Goal: Information Seeking & Learning: Learn about a topic

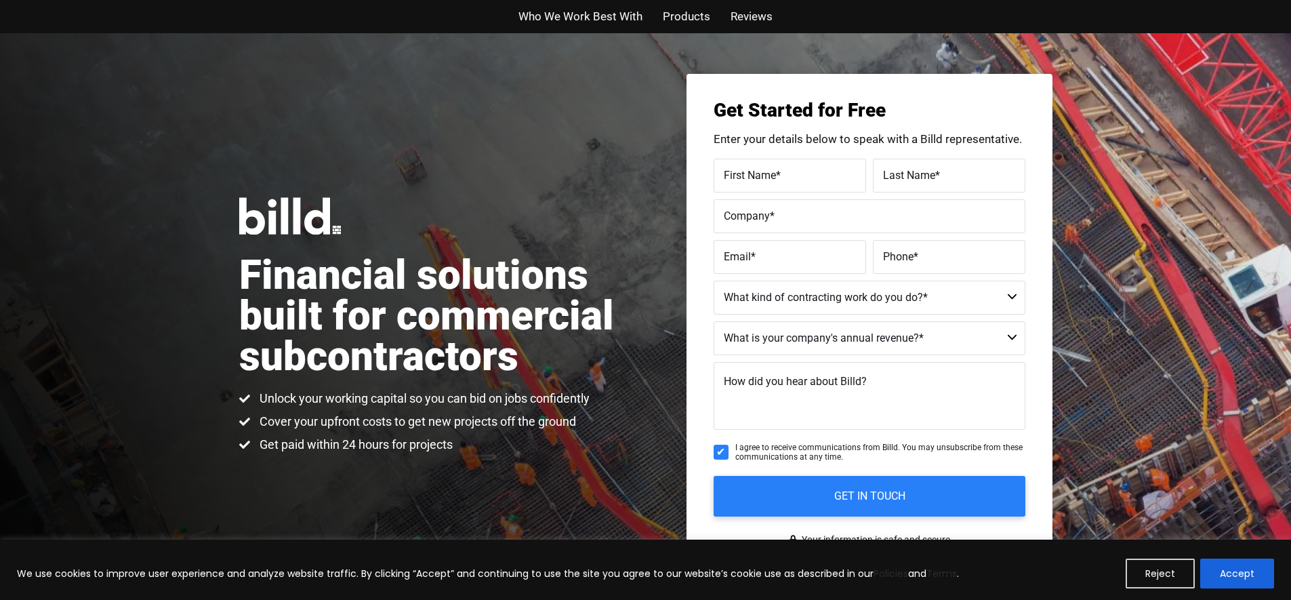
scroll to position [26, 0]
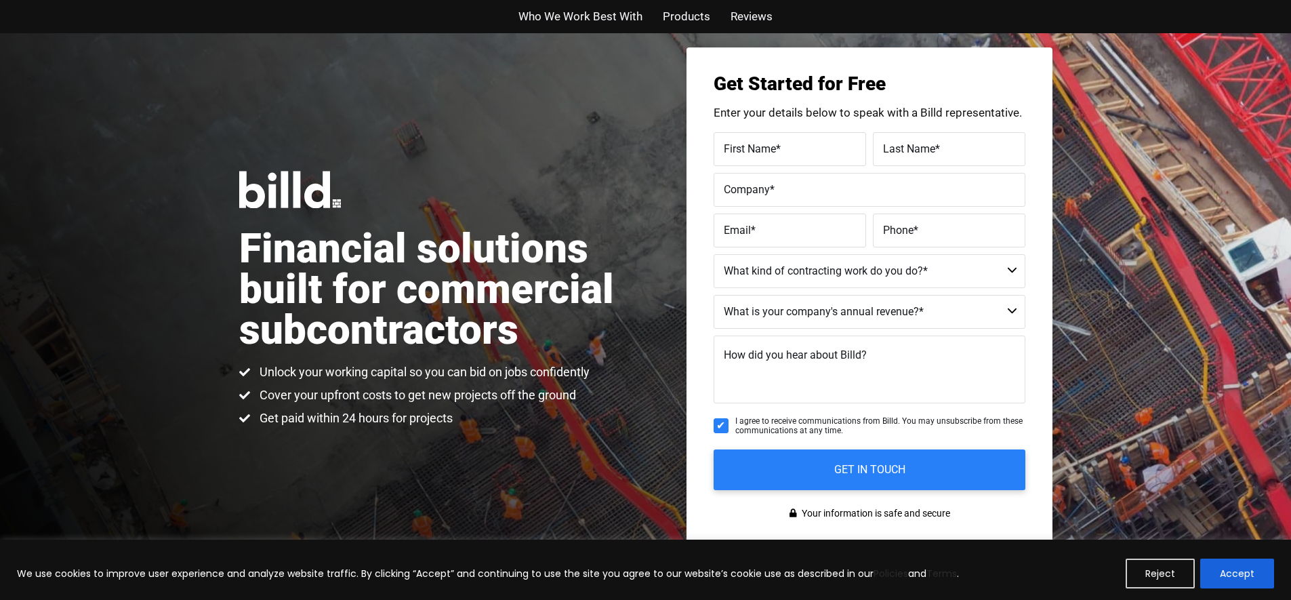
click at [629, 10] on span "Who We Work Best With" at bounding box center [581, 17] width 124 height 20
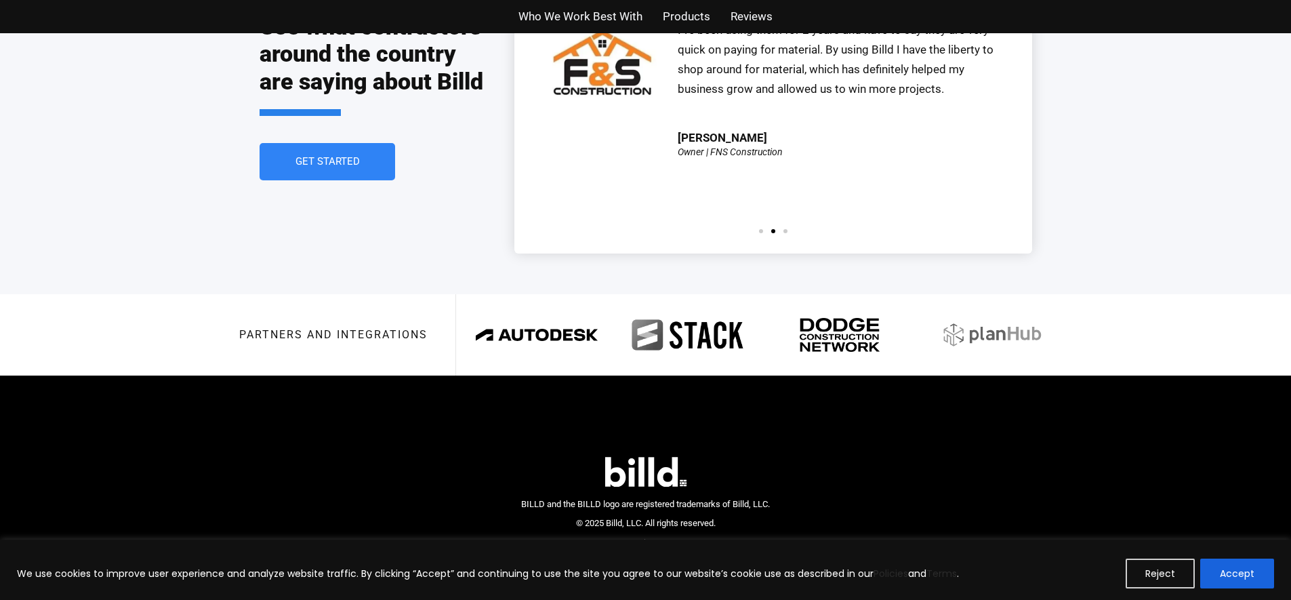
scroll to position [3098, 0]
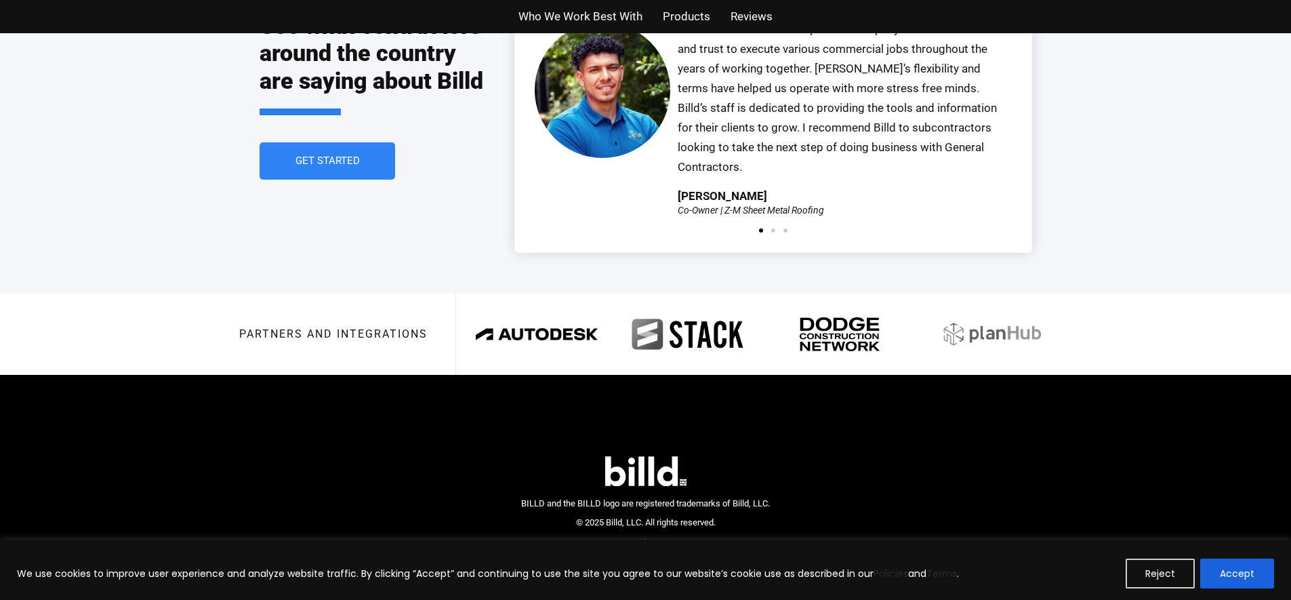
click at [541, 7] on span "Who We Work Best With" at bounding box center [581, 17] width 124 height 20
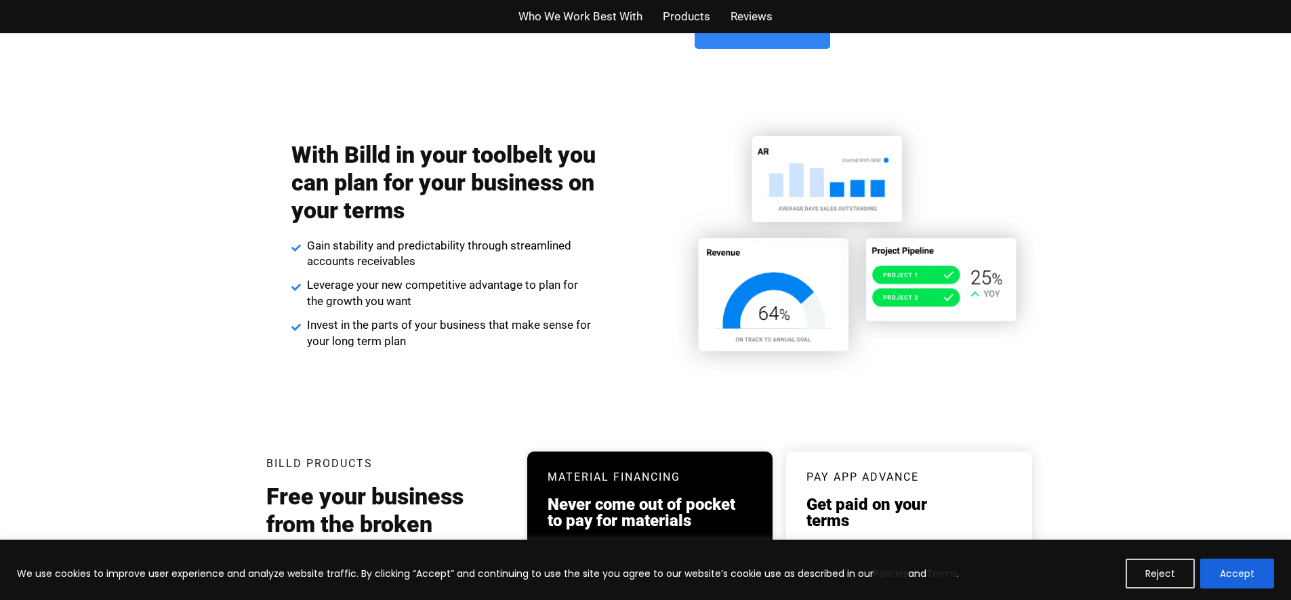
scroll to position [2184, 0]
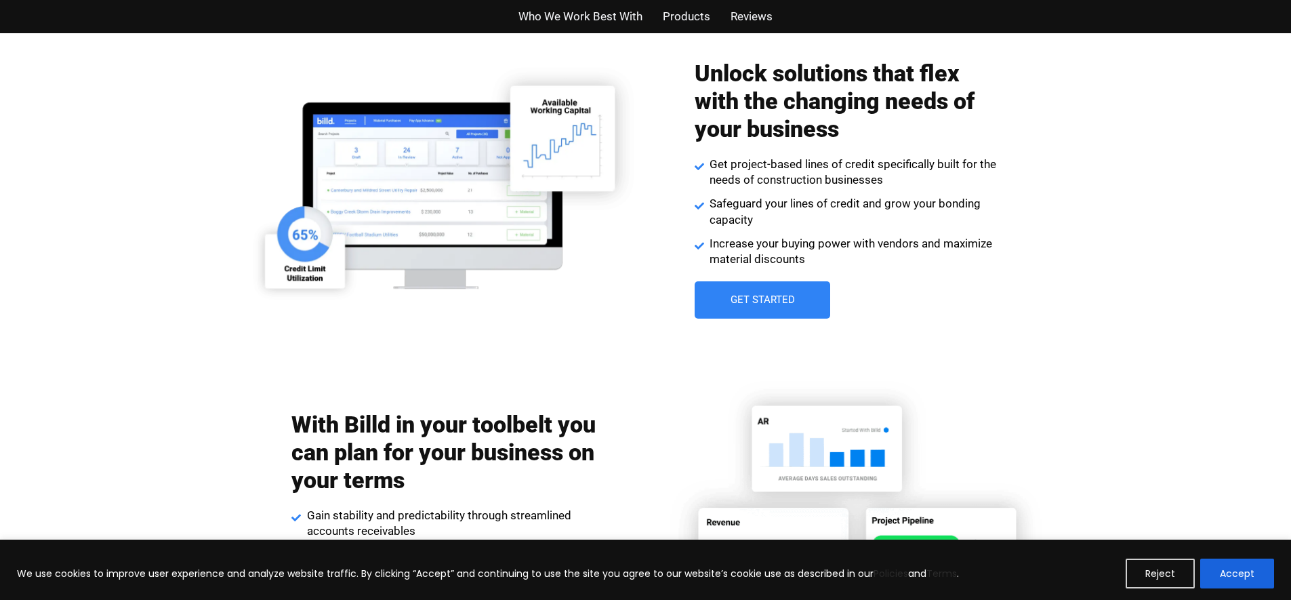
click at [758, 289] on link "Get Started" at bounding box center [763, 299] width 136 height 37
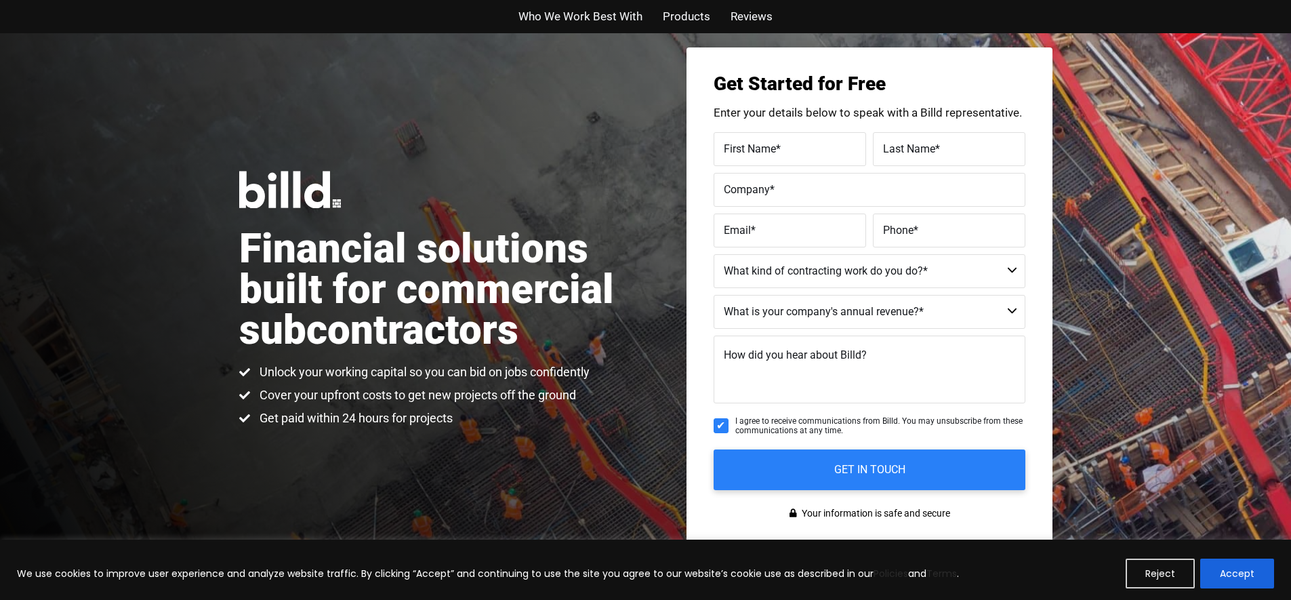
click at [748, 7] on span "Reviews" at bounding box center [752, 17] width 42 height 20
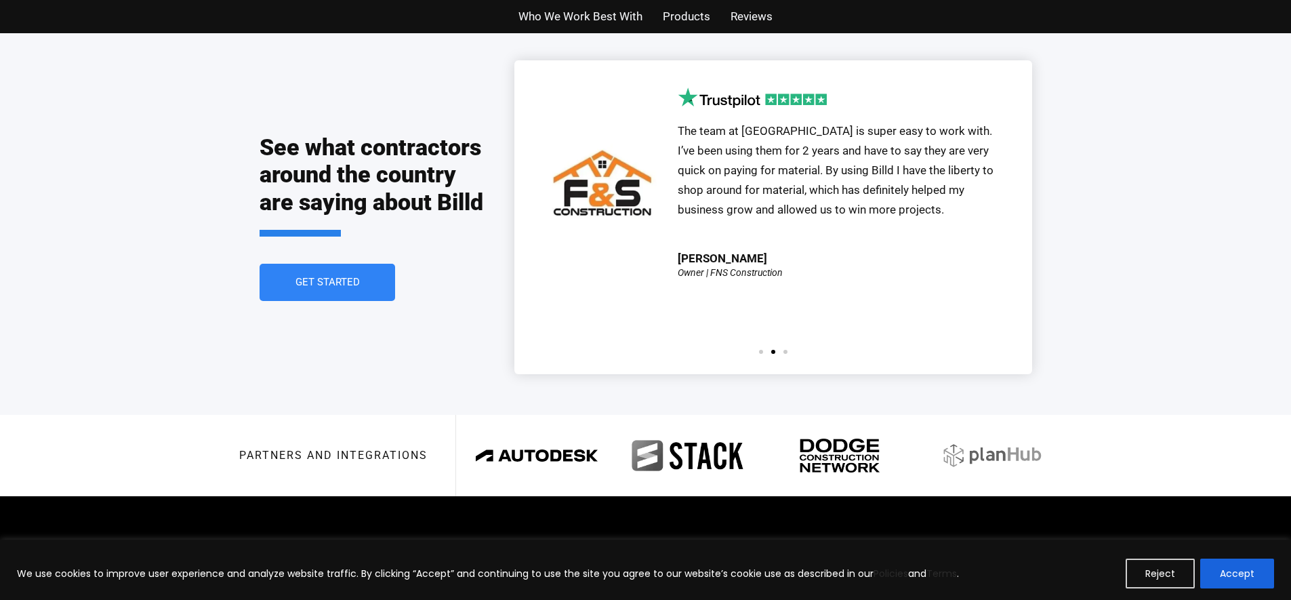
scroll to position [2982, 0]
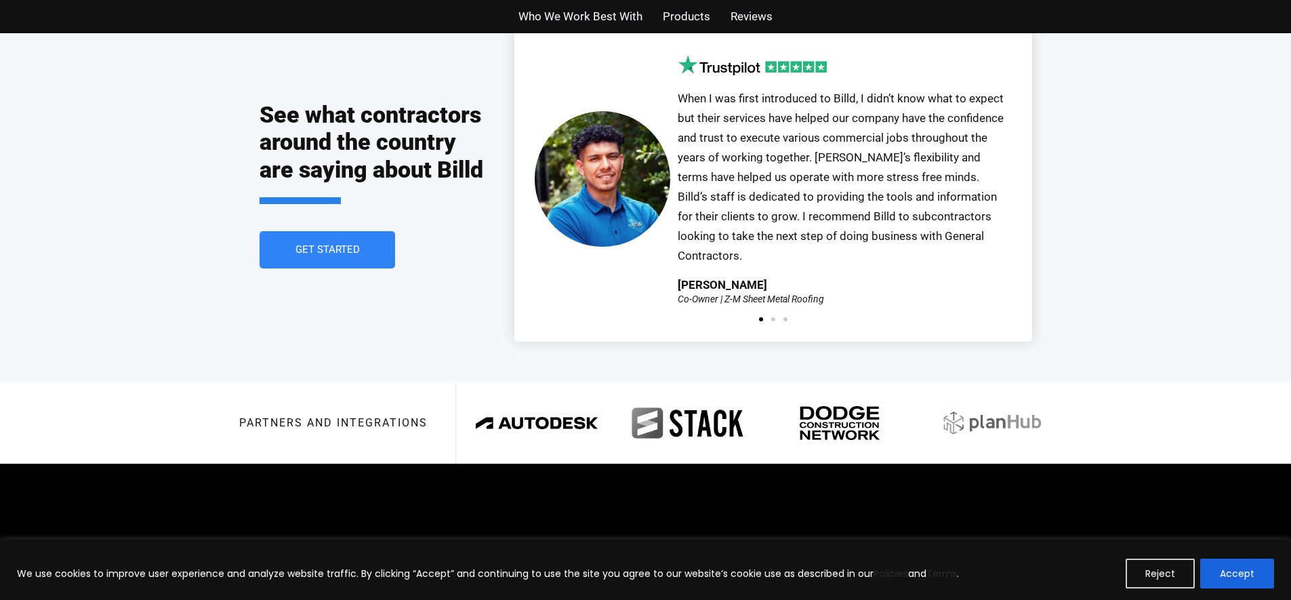
click at [758, 24] on span "Reviews" at bounding box center [752, 17] width 42 height 20
